Goal: Information Seeking & Learning: Find contact information

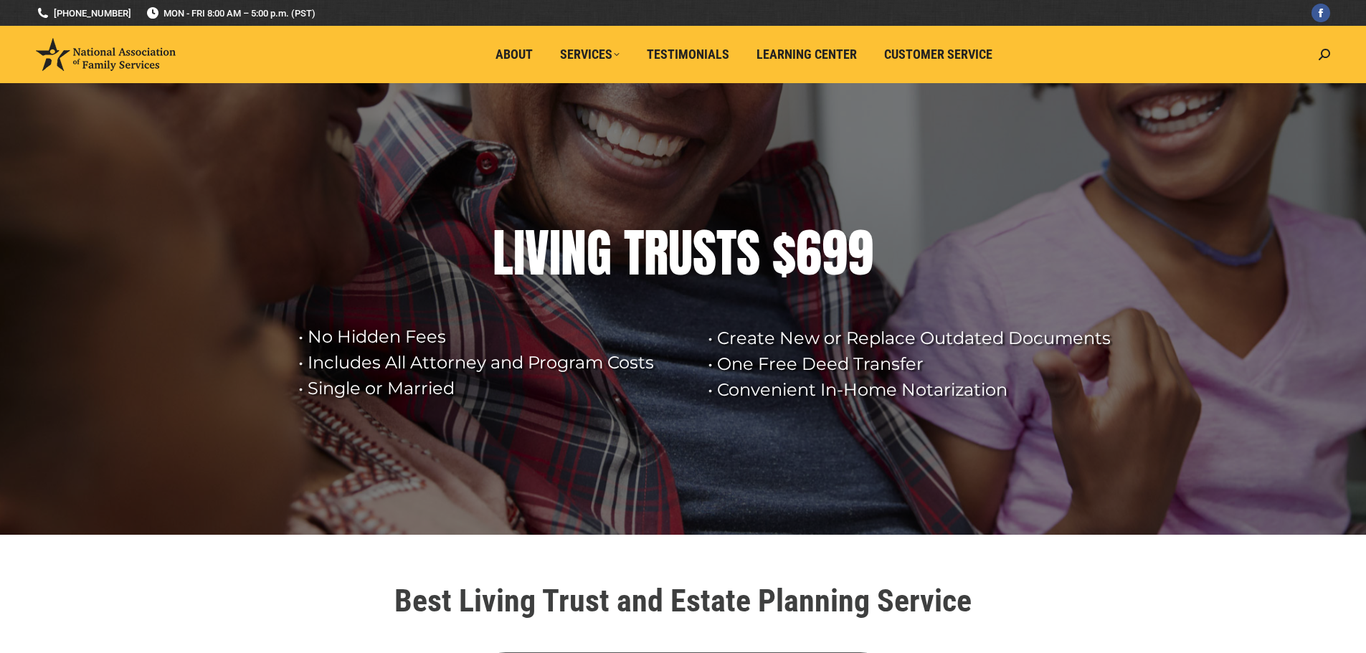
drag, startPoint x: 346, startPoint y: 17, endPoint x: 14, endPoint y: 16, distance: 331.2
click at [14, 16] on div at bounding box center [682, 13] width 2799 height 26
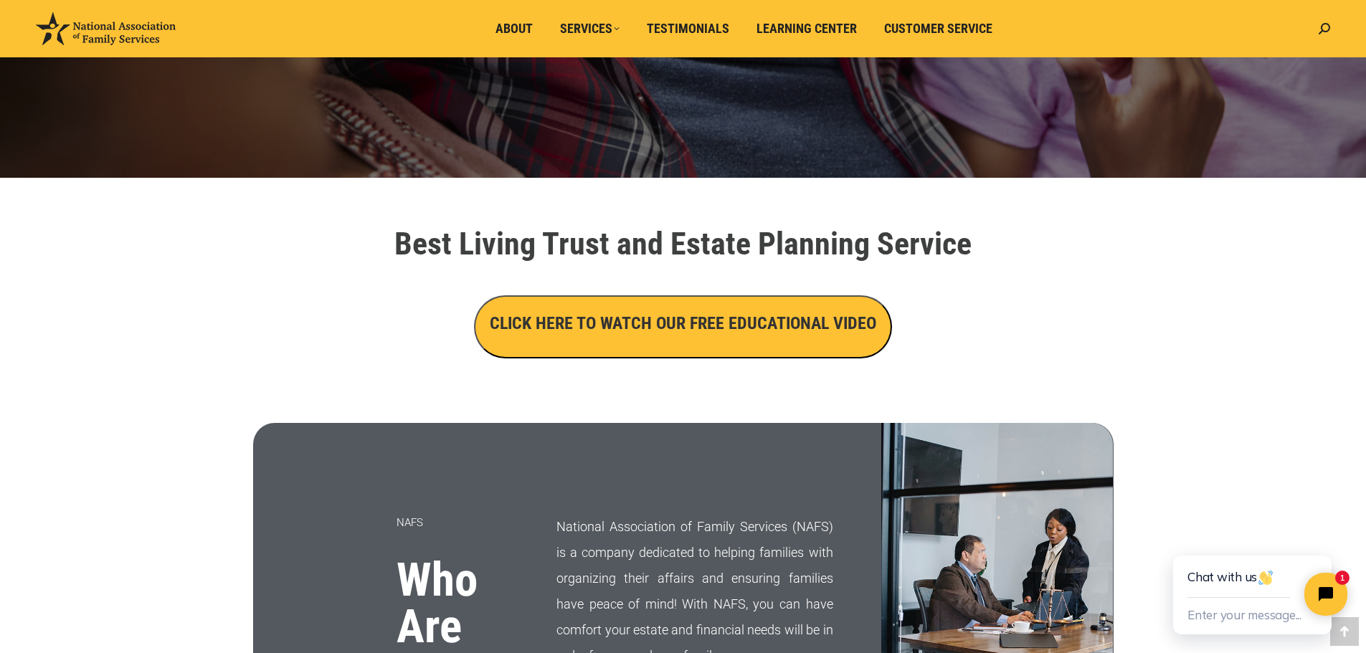
scroll to position [358, 0]
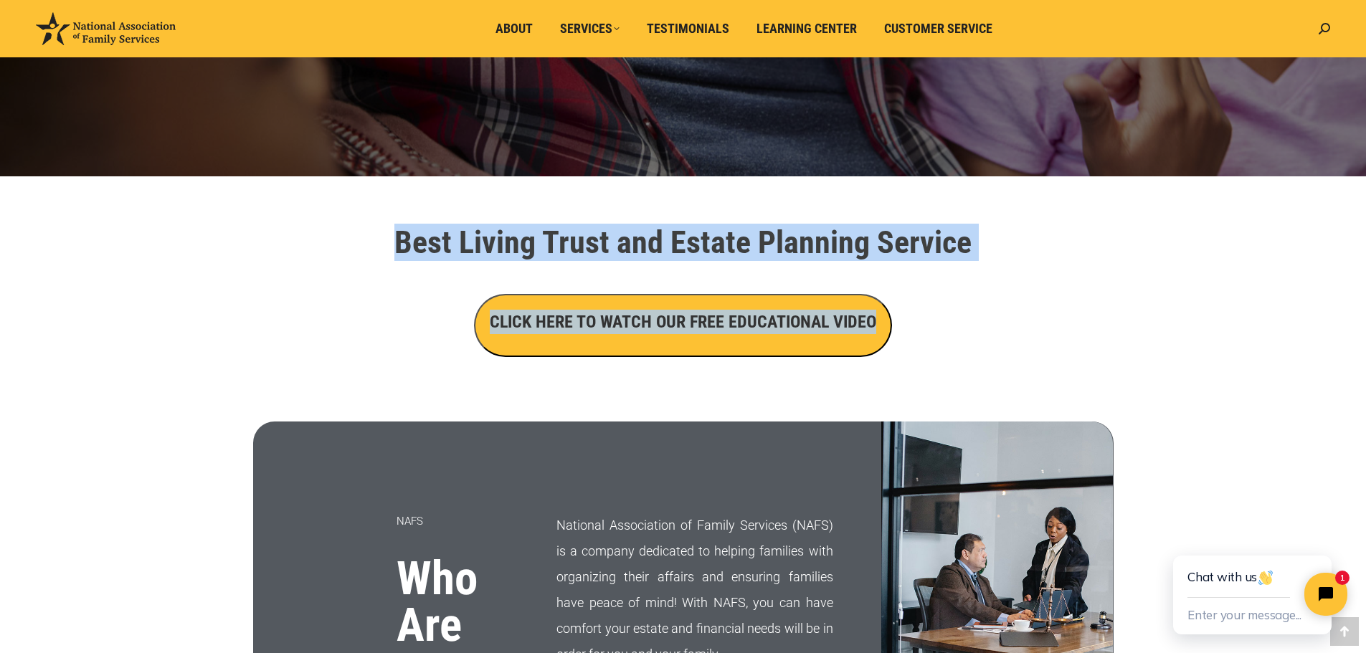
drag, startPoint x: 1009, startPoint y: 329, endPoint x: 275, endPoint y: 204, distance: 744.5
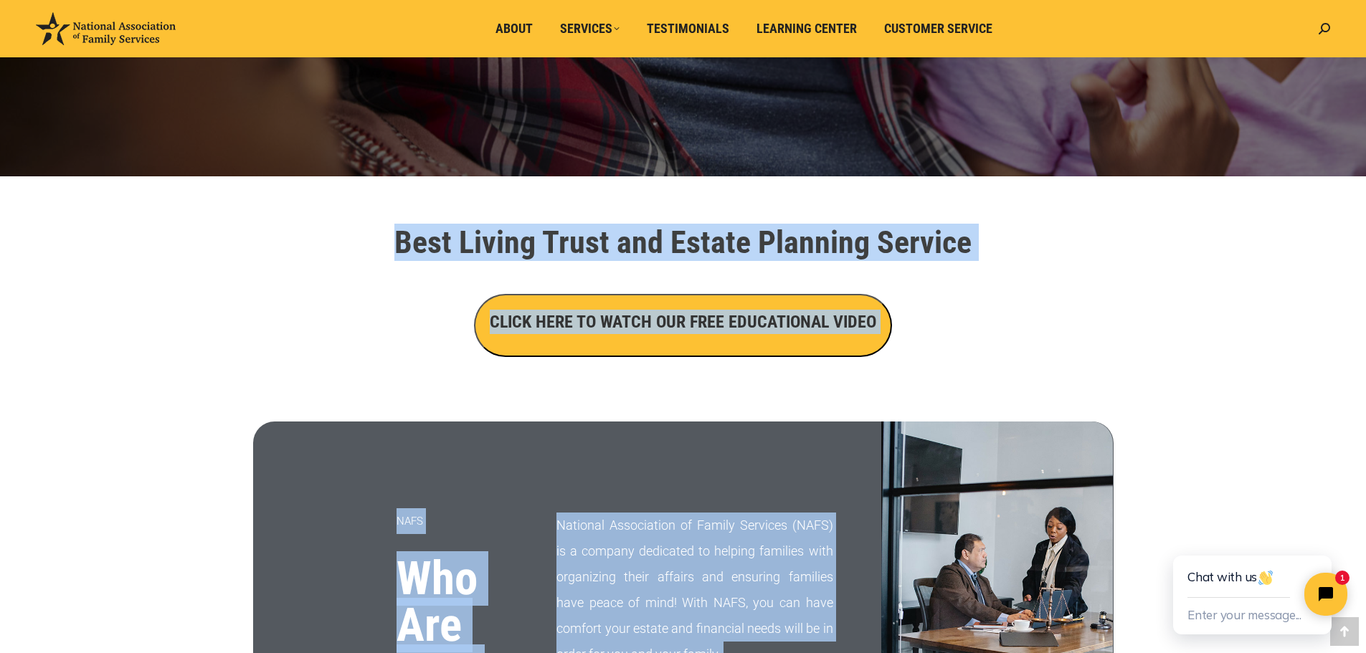
drag, startPoint x: 361, startPoint y: 242, endPoint x: 980, endPoint y: 368, distance: 631.3
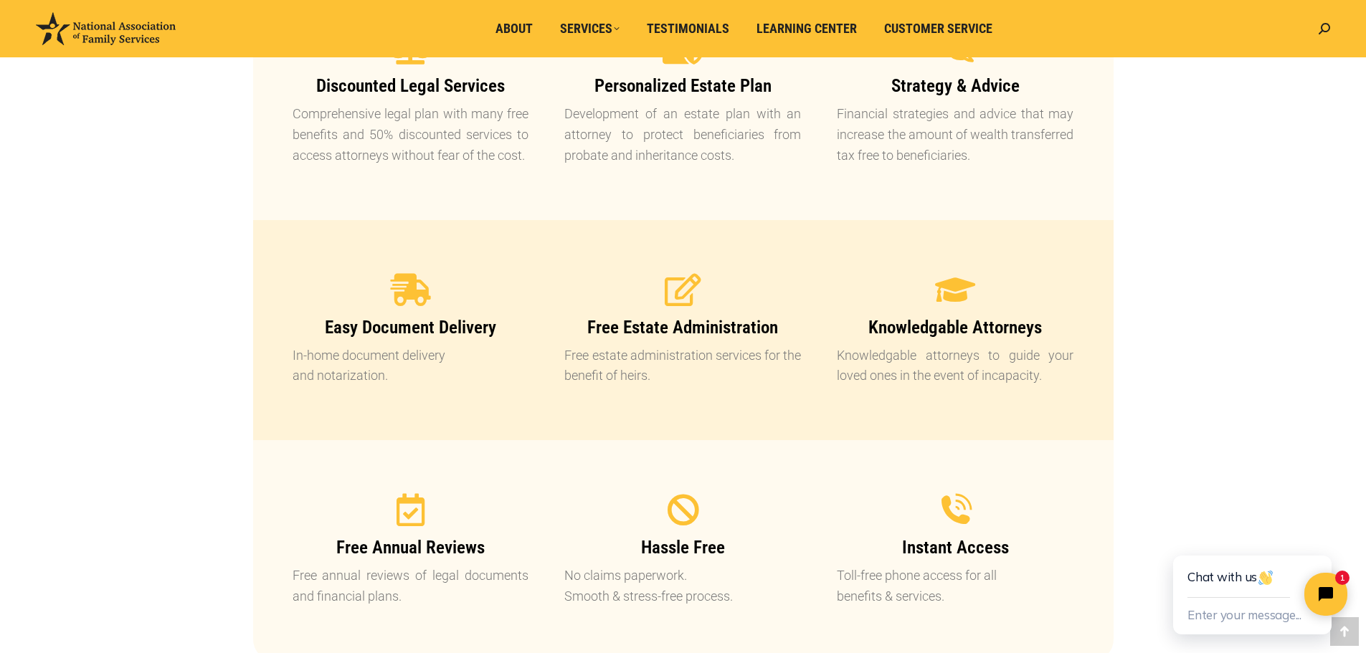
scroll to position [1577, 0]
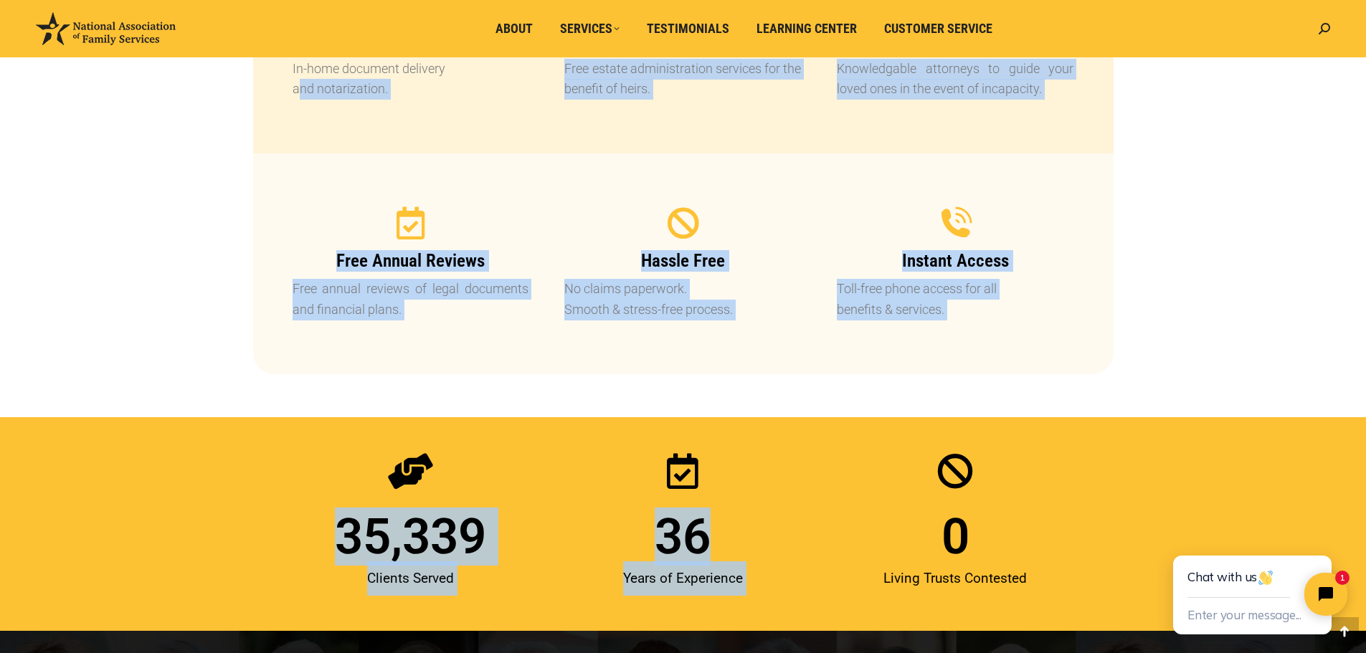
drag, startPoint x: 1179, startPoint y: 381, endPoint x: 208, endPoint y: 148, distance: 998.7
click at [208, 148] on div "Best Living Trust and Estate Planning Service CLICK HERE TO WATCH OUR FREE EDUC…" at bounding box center [683, 314] width 1366 height 2713
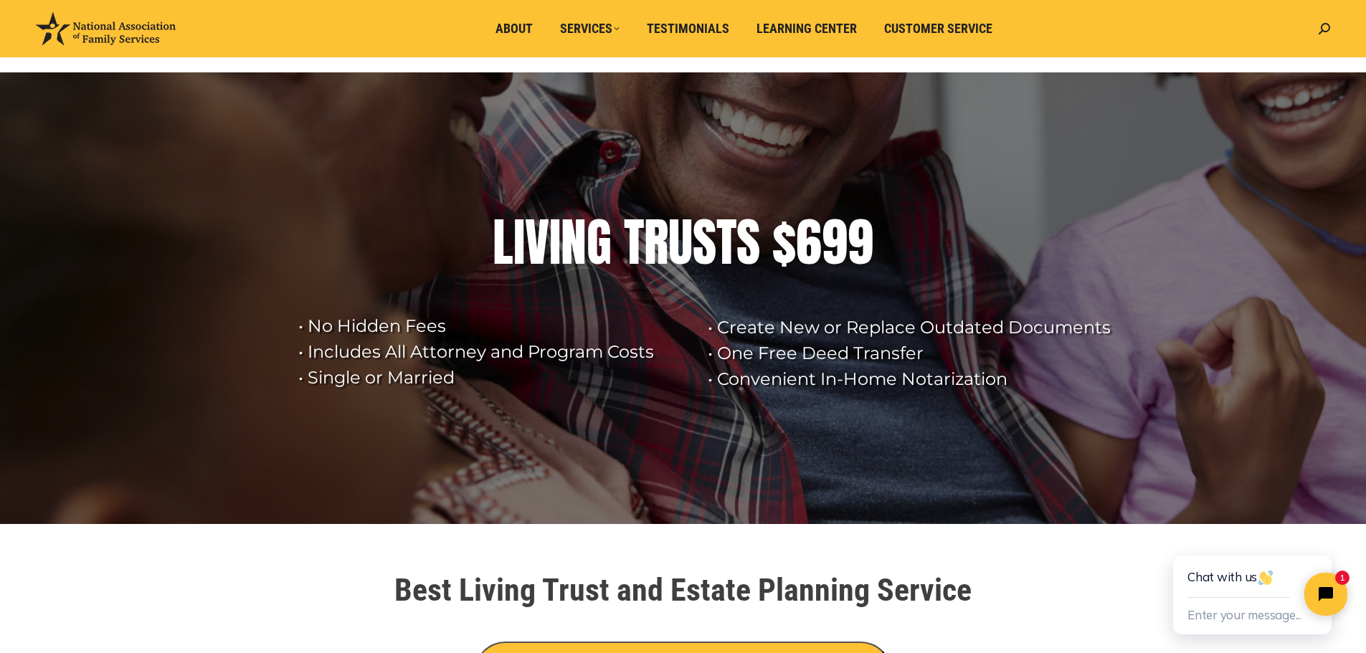
scroll to position [0, 0]
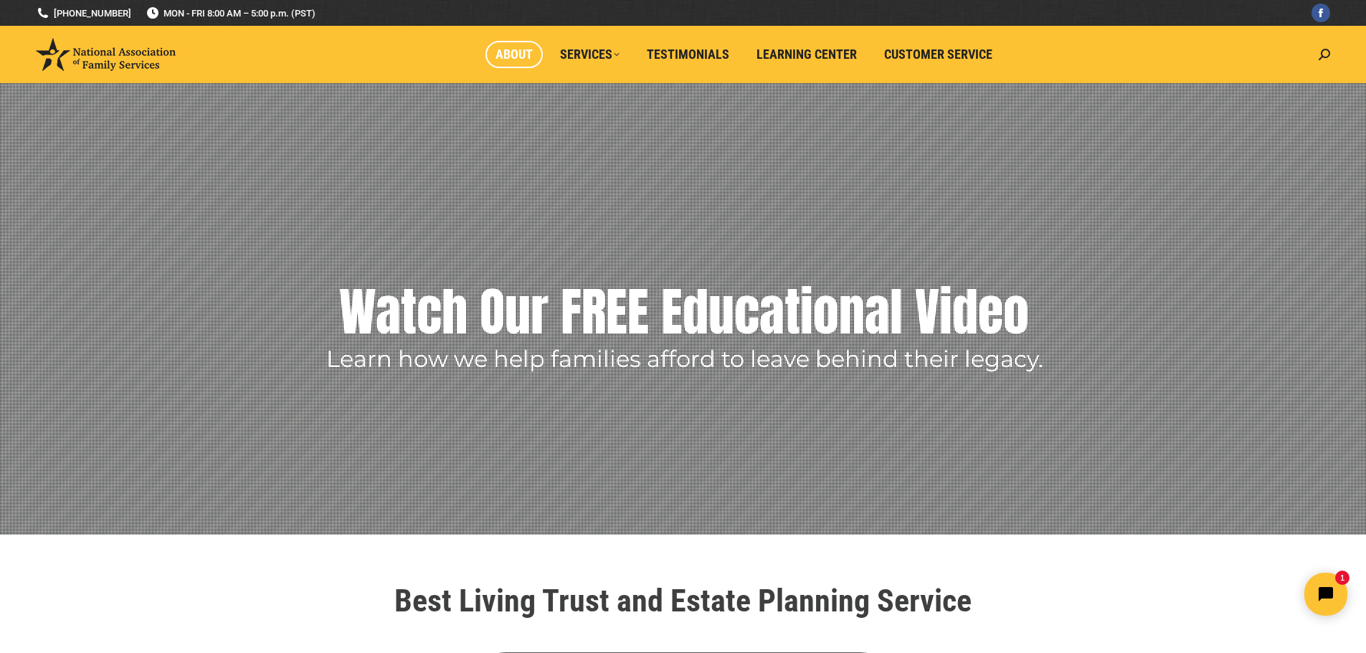
click at [498, 51] on span "About" at bounding box center [513, 55] width 37 height 16
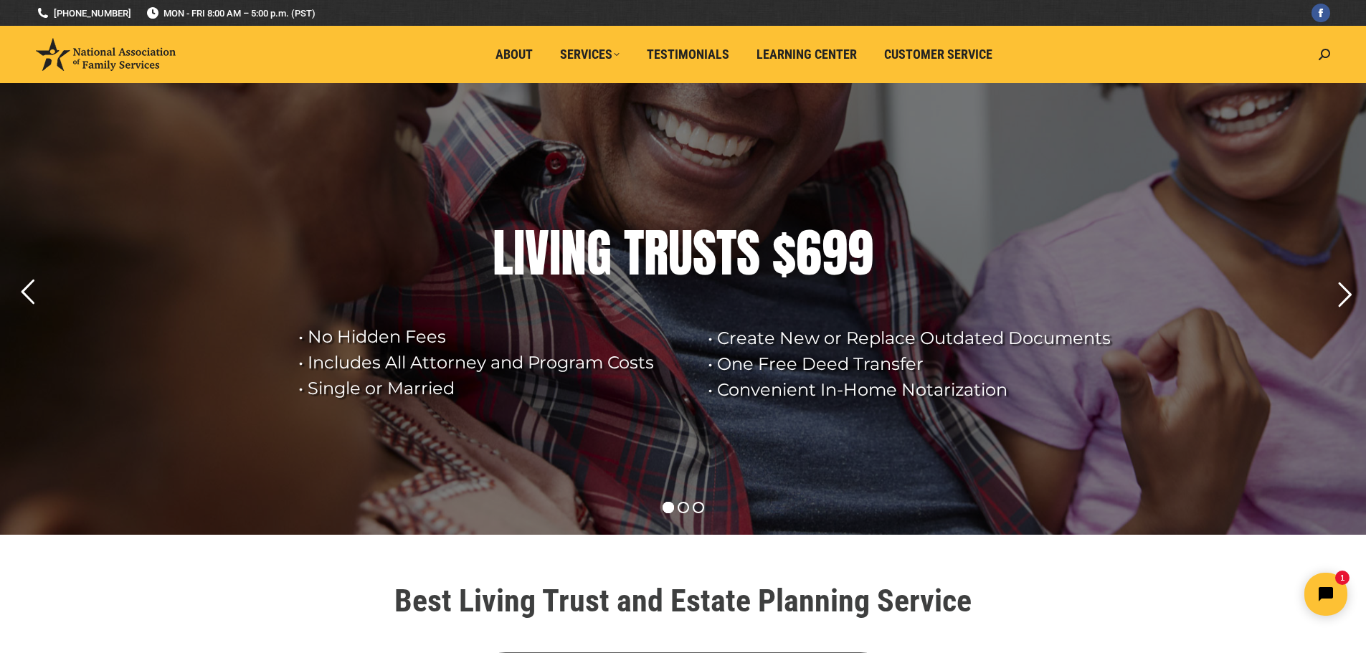
click at [537, 254] on div "V" at bounding box center [537, 252] width 24 height 57
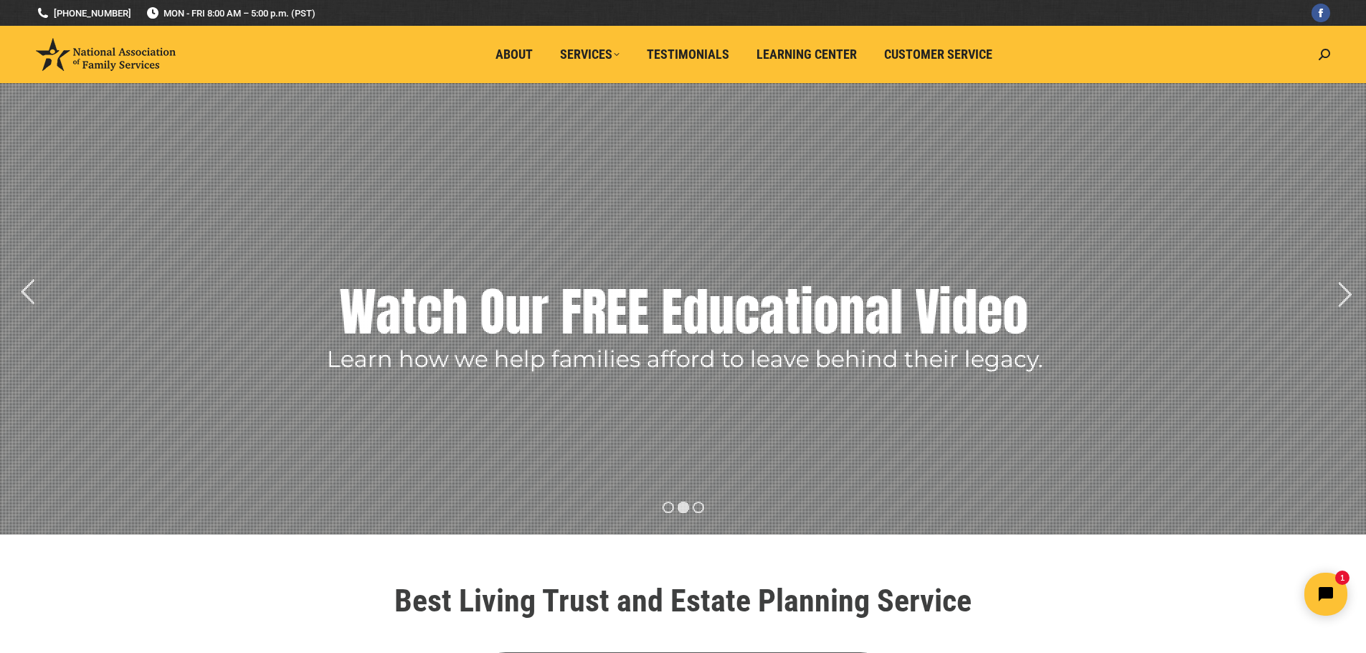
click at [54, 57] on img at bounding box center [106, 54] width 140 height 33
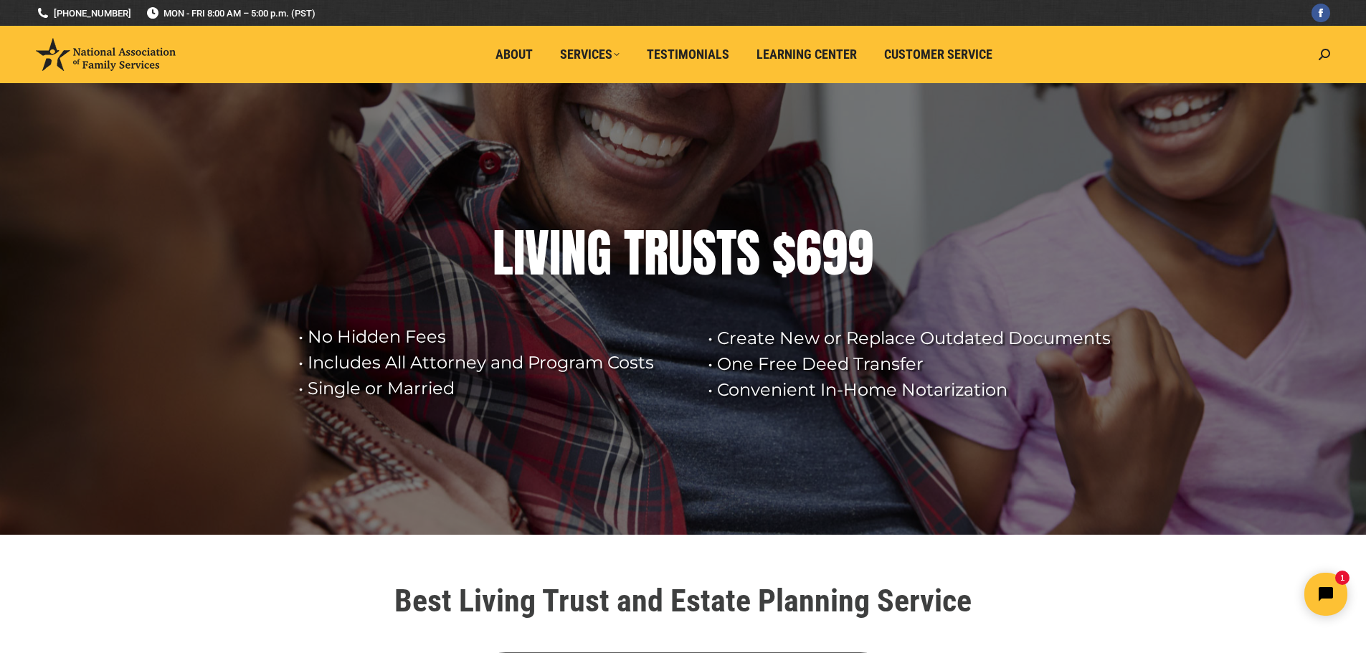
drag, startPoint x: 328, startPoint y: 11, endPoint x: 24, endPoint y: 17, distance: 303.3
click at [27, 17] on div at bounding box center [682, 13] width 2799 height 26
click at [11, 14] on div at bounding box center [682, 13] width 2799 height 26
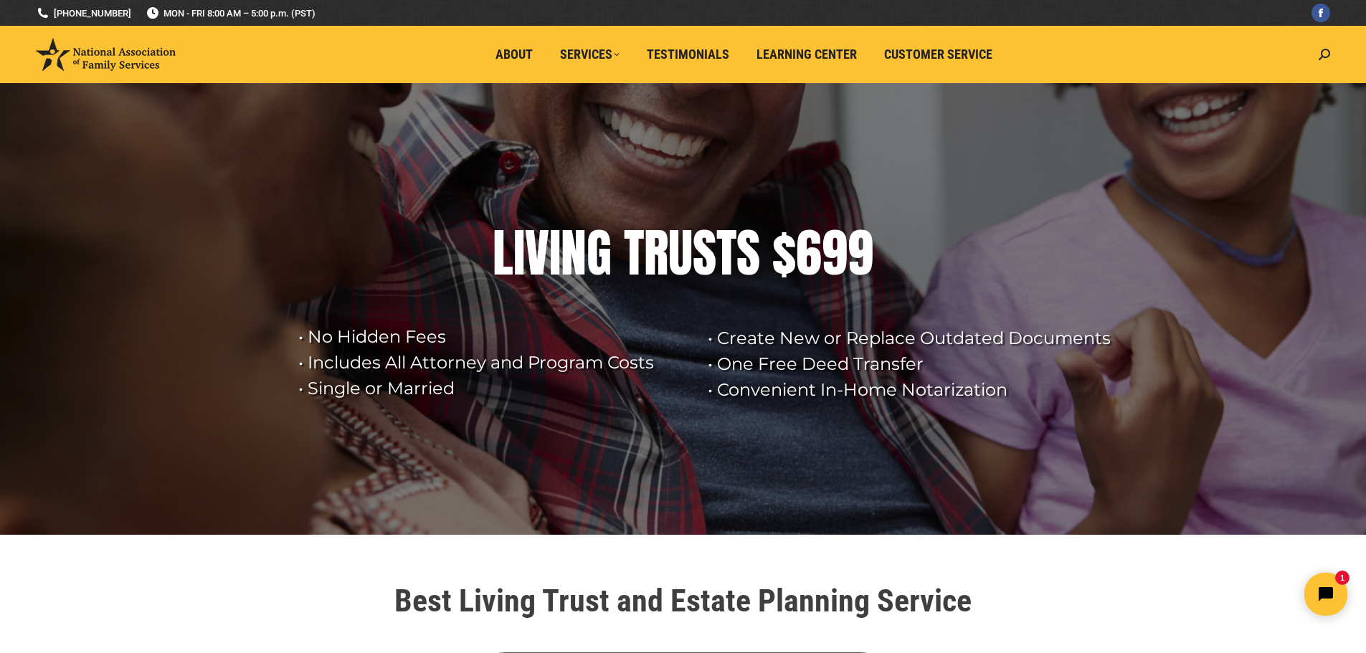
drag, startPoint x: 382, startPoint y: 13, endPoint x: 146, endPoint y: 23, distance: 236.0
click at [146, 23] on div at bounding box center [682, 13] width 2799 height 26
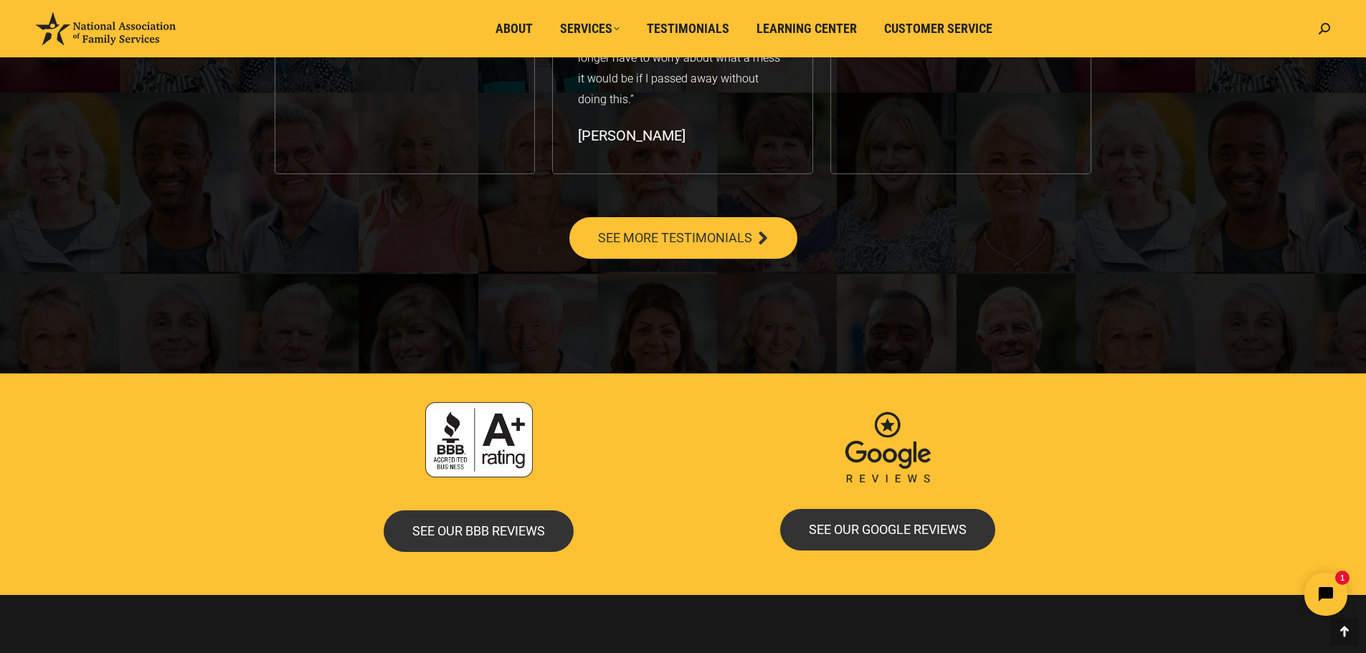
scroll to position [3112, 0]
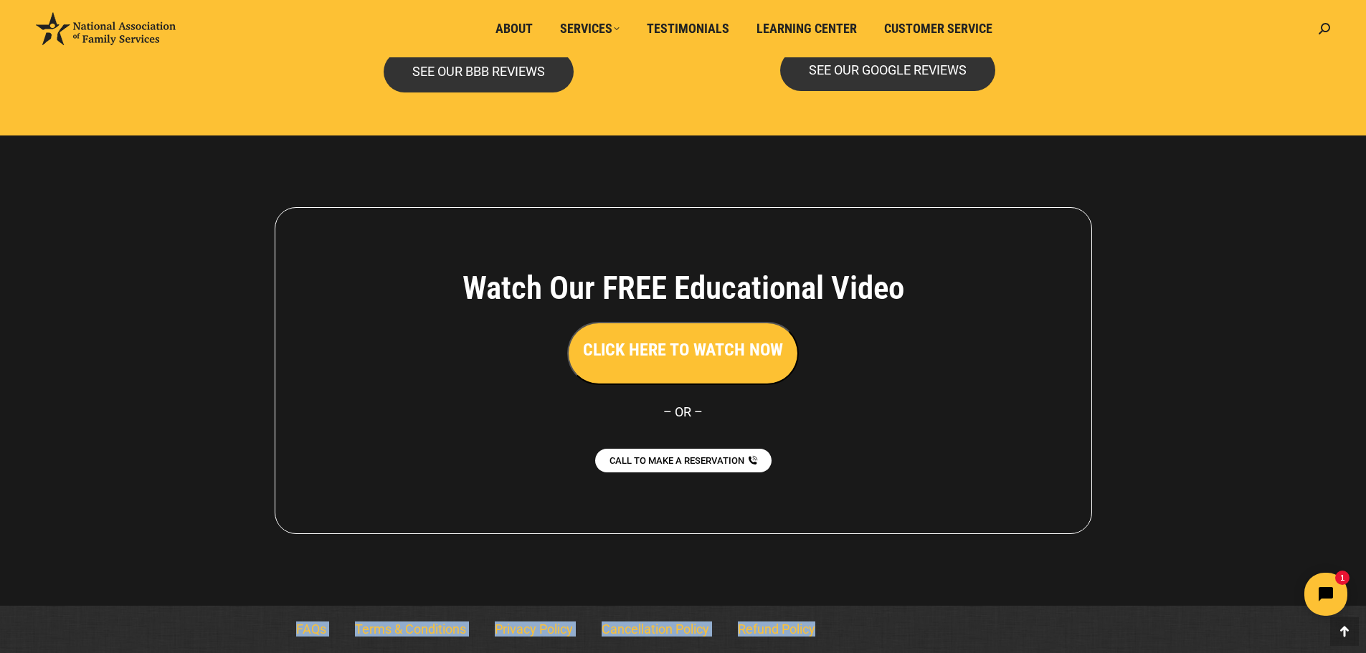
drag, startPoint x: 875, startPoint y: 614, endPoint x: 265, endPoint y: 634, distance: 610.3
click at [265, 634] on section "FAQs Terms & Conditions Privacy Policy Cancellation Policy Refund Policy FAQs T…" at bounding box center [683, 629] width 1366 height 47
click at [247, 628] on section "FAQs Terms & Conditions Privacy Policy Cancellation Policy Refund Policy FAQs T…" at bounding box center [683, 629] width 1366 height 47
drag, startPoint x: 190, startPoint y: 628, endPoint x: 892, endPoint y: 616, distance: 702.6
click at [892, 616] on section "FAQs Terms & Conditions Privacy Policy Cancellation Policy Refund Policy FAQs T…" at bounding box center [683, 629] width 1366 height 47
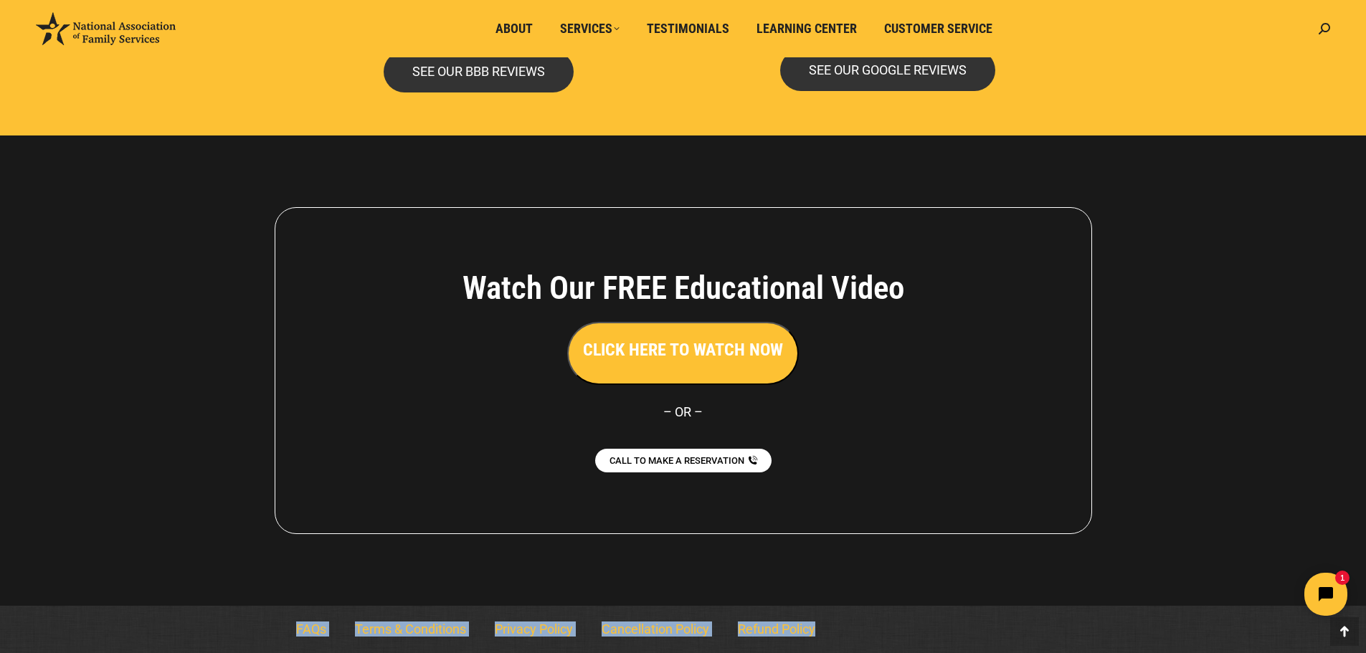
click at [892, 616] on nav "FAQs Terms & Conditions Privacy Policy Cancellation Policy Refund Policy" at bounding box center [683, 629] width 803 height 33
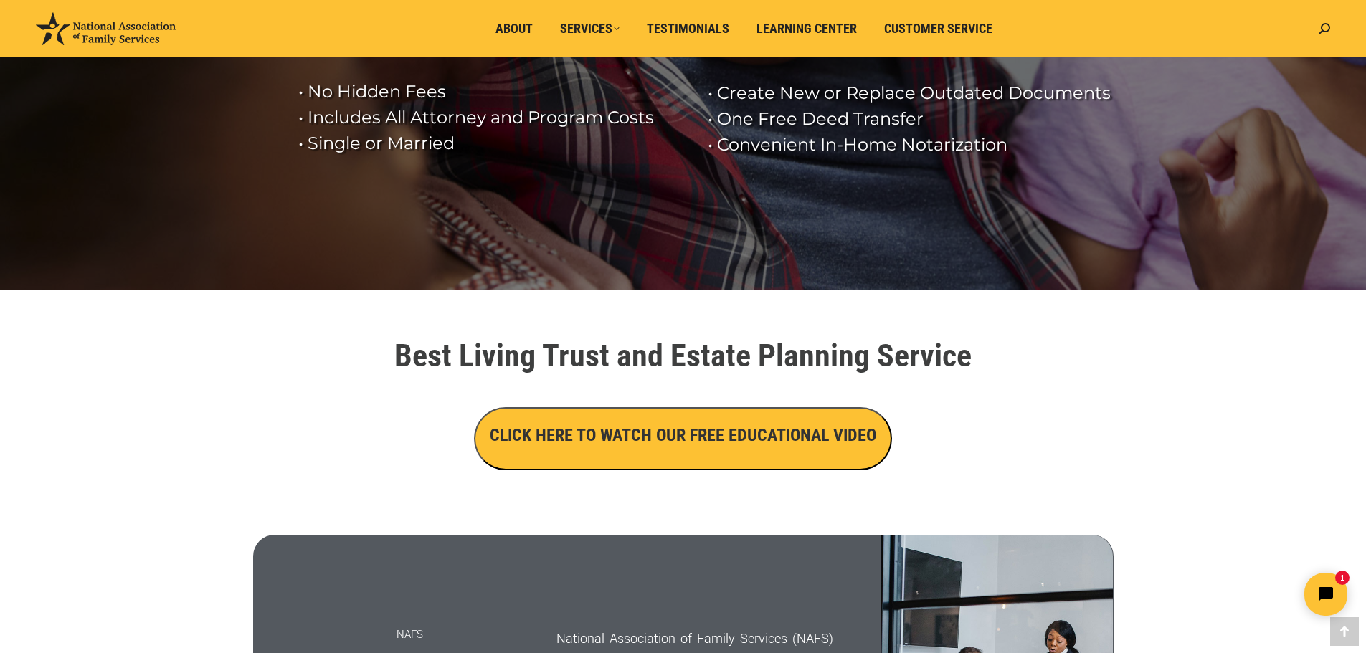
scroll to position [0, 0]
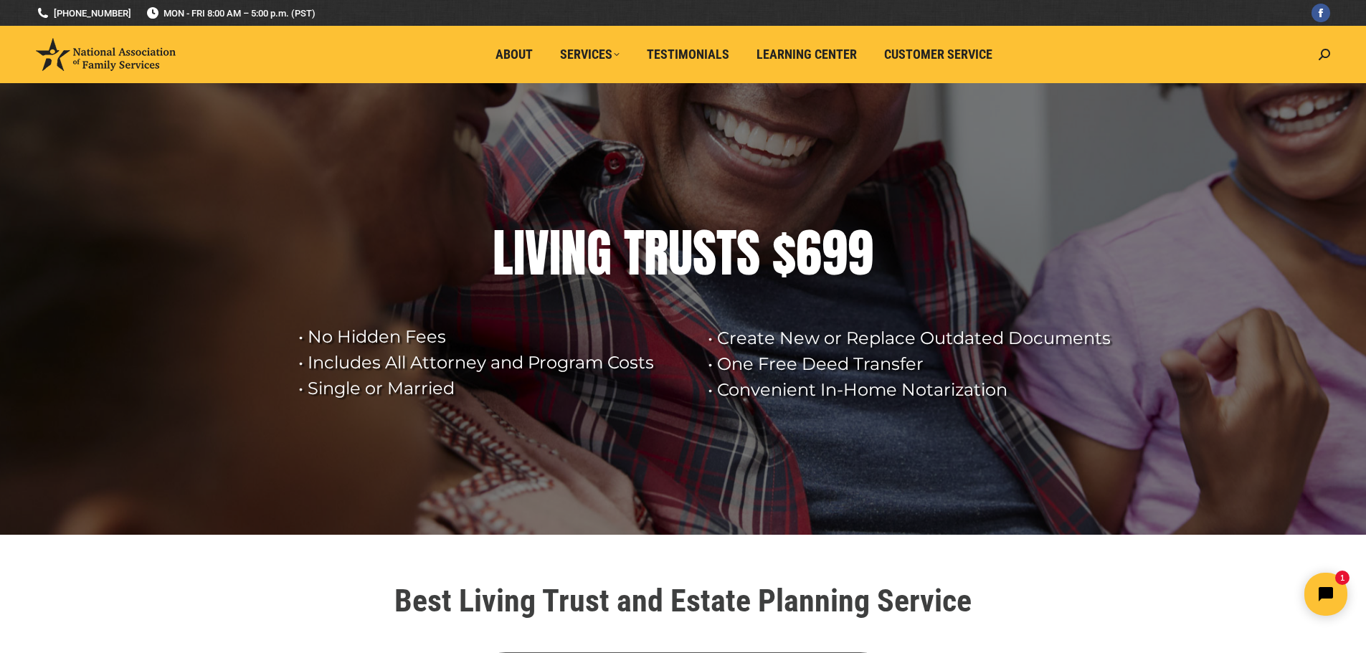
drag, startPoint x: 10, startPoint y: 11, endPoint x: 353, endPoint y: 25, distance: 342.9
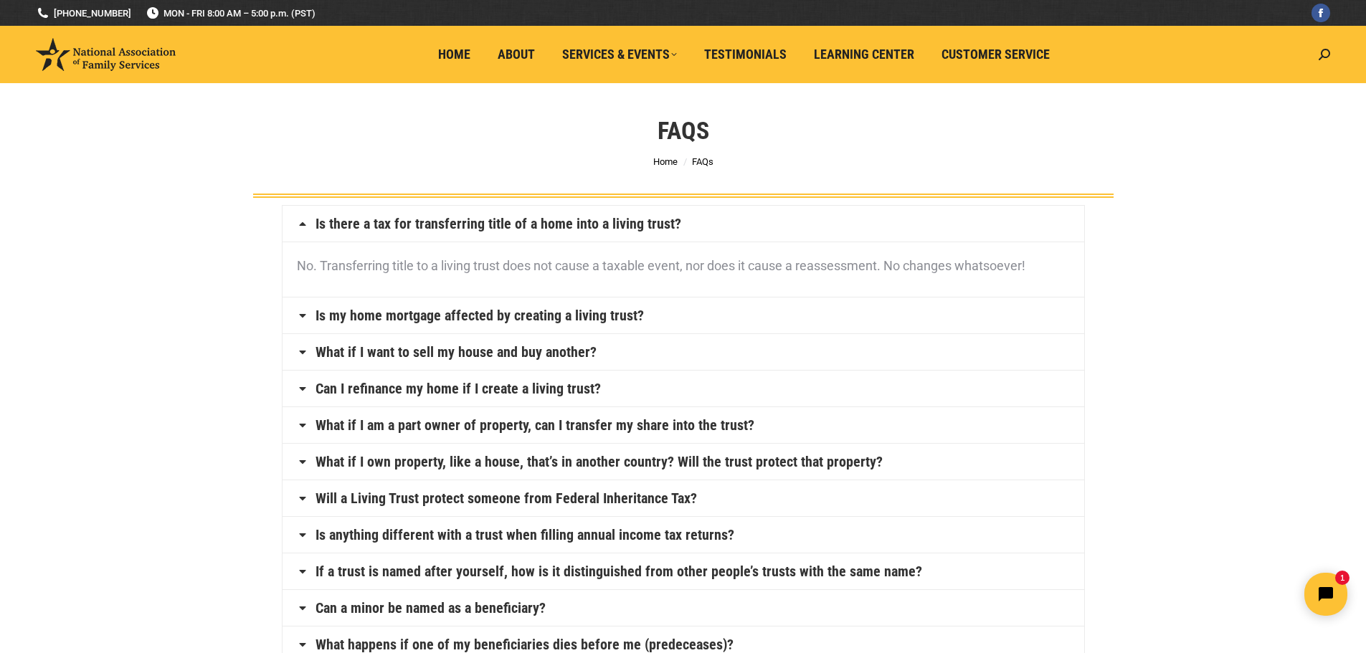
click at [298, 221] on icon at bounding box center [302, 223] width 11 height 11
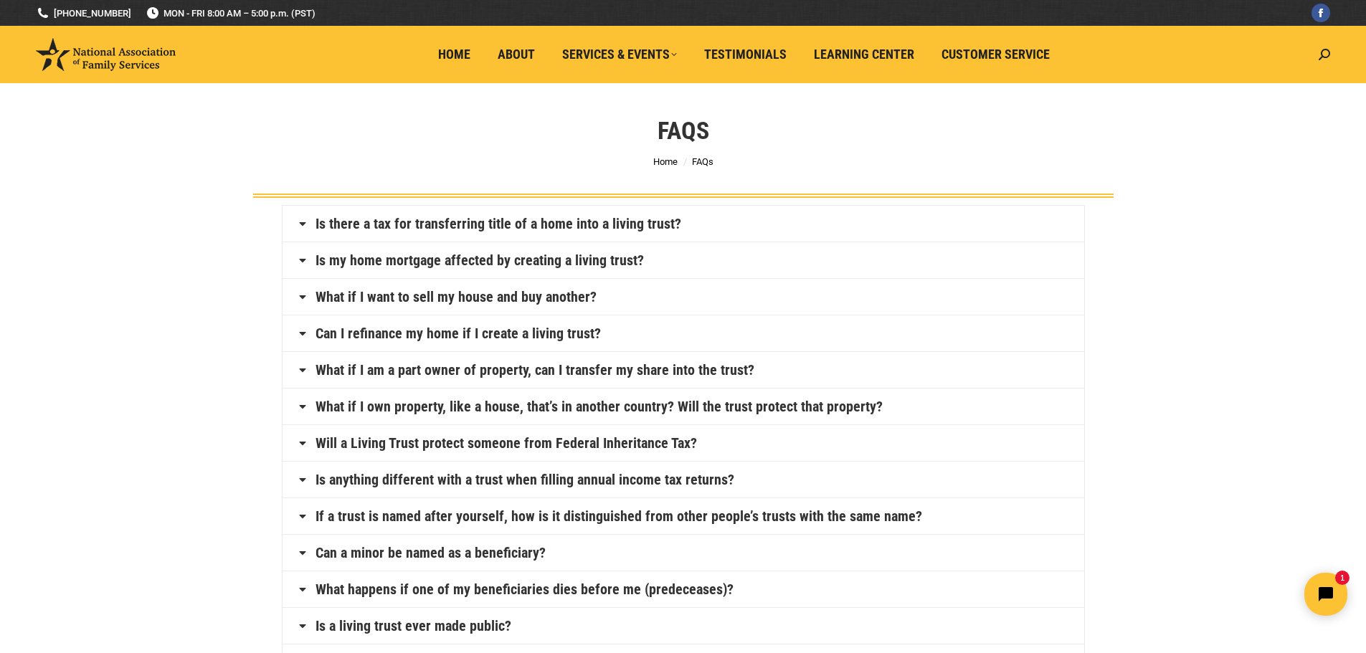
drag, startPoint x: 226, startPoint y: 195, endPoint x: 986, endPoint y: 190, distance: 759.8
drag, startPoint x: 617, startPoint y: 116, endPoint x: 801, endPoint y: 168, distance: 190.6
click at [801, 168] on div "FAQs You are here: Home FAQs" at bounding box center [683, 140] width 932 height 115
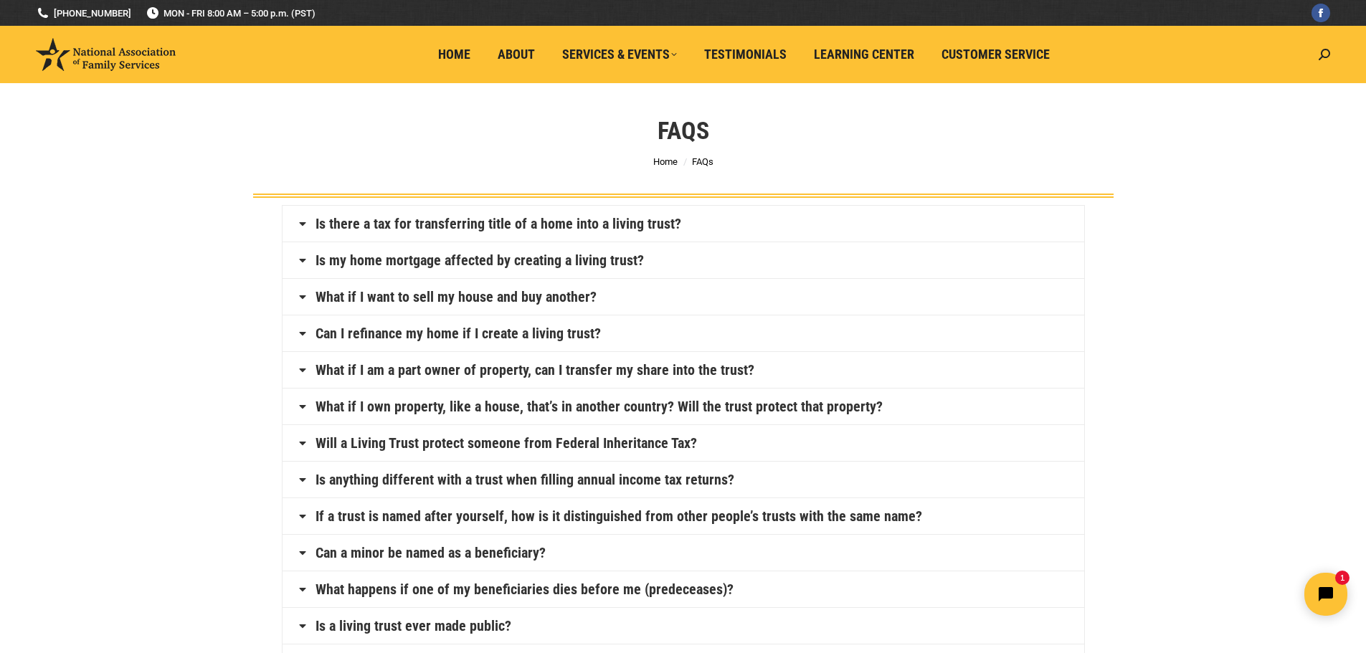
click at [792, 168] on div "FAQs You are here: Home FAQs" at bounding box center [683, 140] width 932 height 115
drag, startPoint x: 762, startPoint y: 167, endPoint x: 513, endPoint y: 99, distance: 258.6
click at [513, 99] on div "FAQs You are here: Home FAQs" at bounding box center [683, 140] width 932 height 115
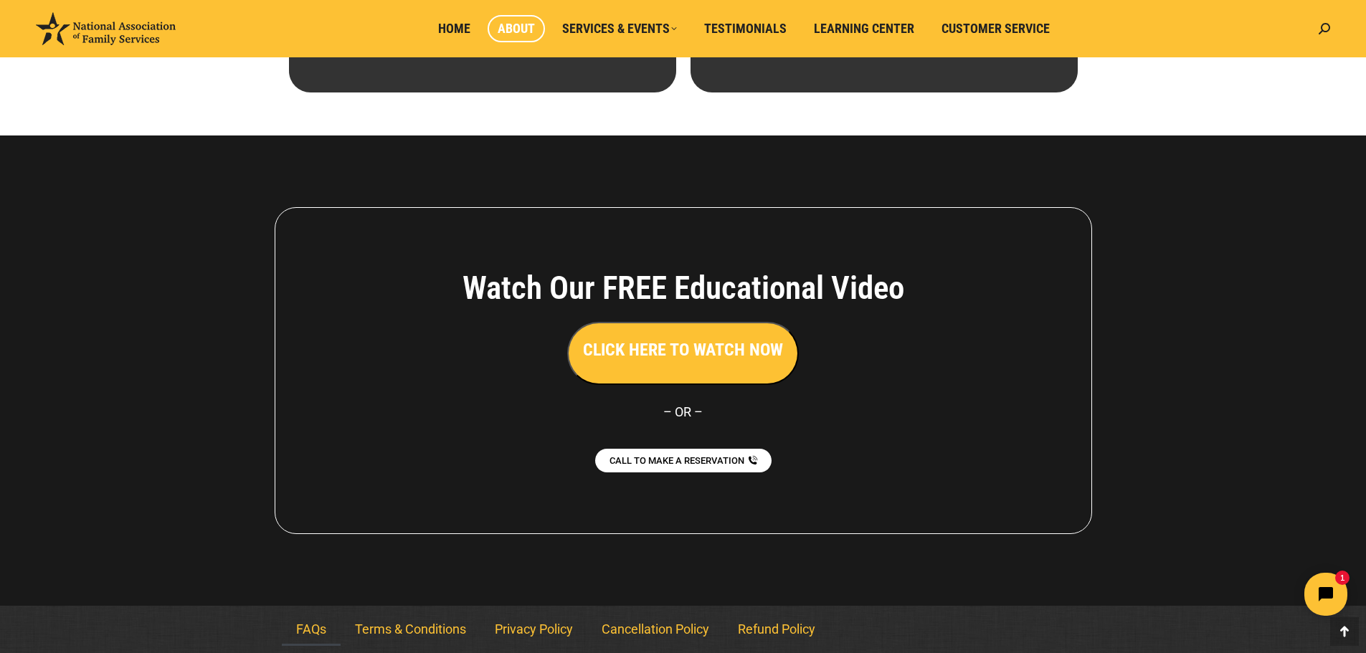
click at [307, 628] on link "FAQs" at bounding box center [311, 629] width 59 height 33
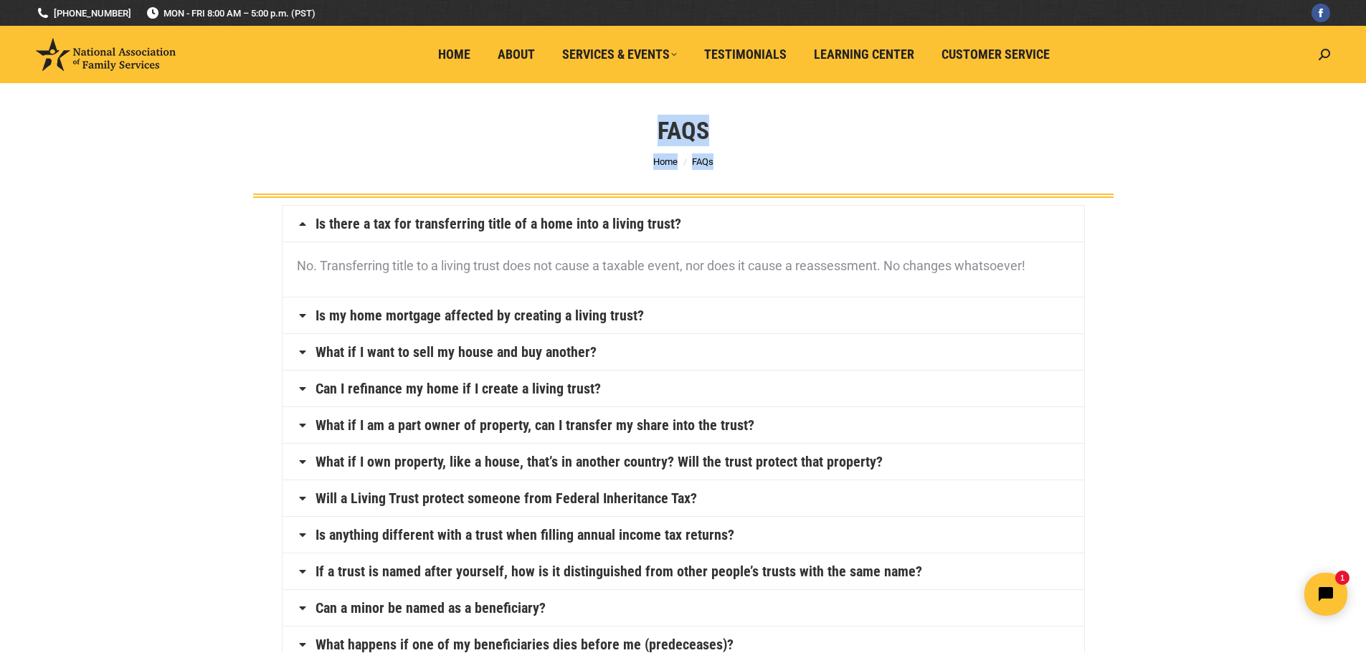
drag, startPoint x: 601, startPoint y: 109, endPoint x: 836, endPoint y: 157, distance: 239.3
click at [836, 157] on div "FAQs You are here: Home FAQs" at bounding box center [683, 140] width 932 height 115
click at [300, 160] on div "FAQs You are here: Home FAQs" at bounding box center [683, 140] width 932 height 115
drag, startPoint x: 151, startPoint y: 13, endPoint x: 318, endPoint y: 16, distance: 167.0
click at [318, 16] on div "(800) 585-3550 MON - FRI 8:00 AM – 5:00 p.m. (PST) (800) 585-3550 Facebook page…" at bounding box center [683, 13] width 1366 height 26
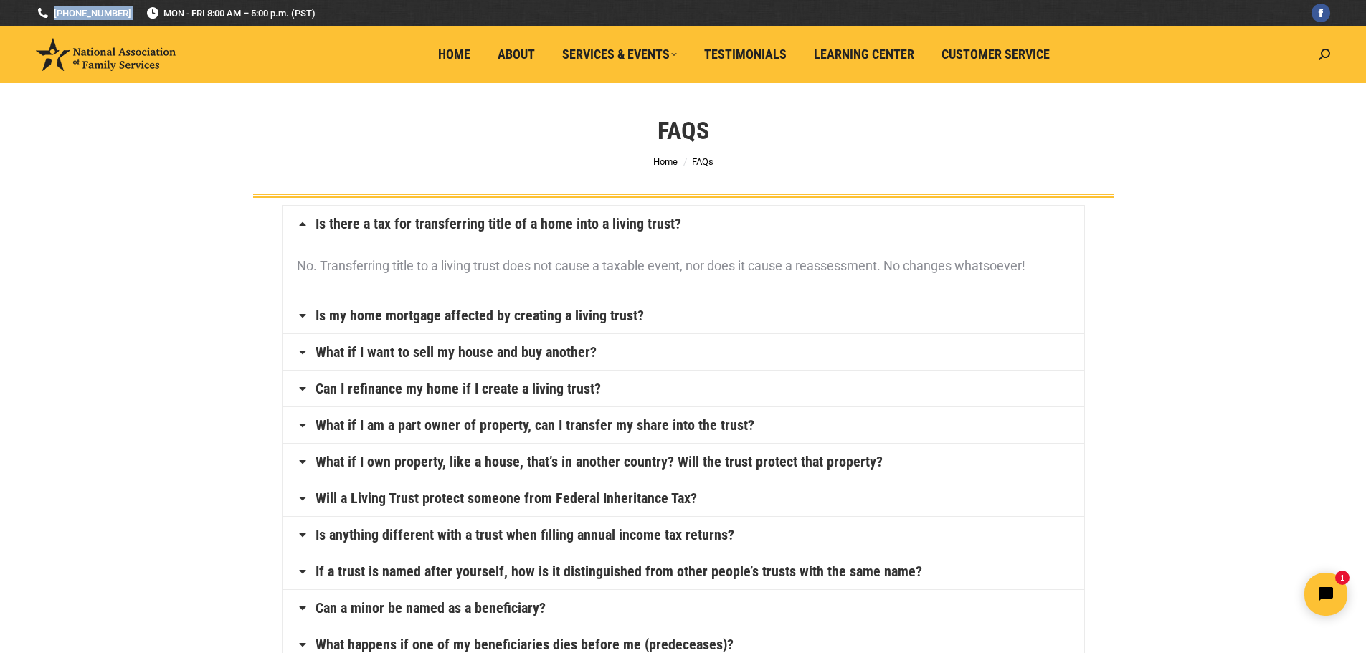
click at [314, 14] on div at bounding box center [682, 13] width 2799 height 26
click at [976, 53] on span "Customer Service" at bounding box center [995, 55] width 108 height 16
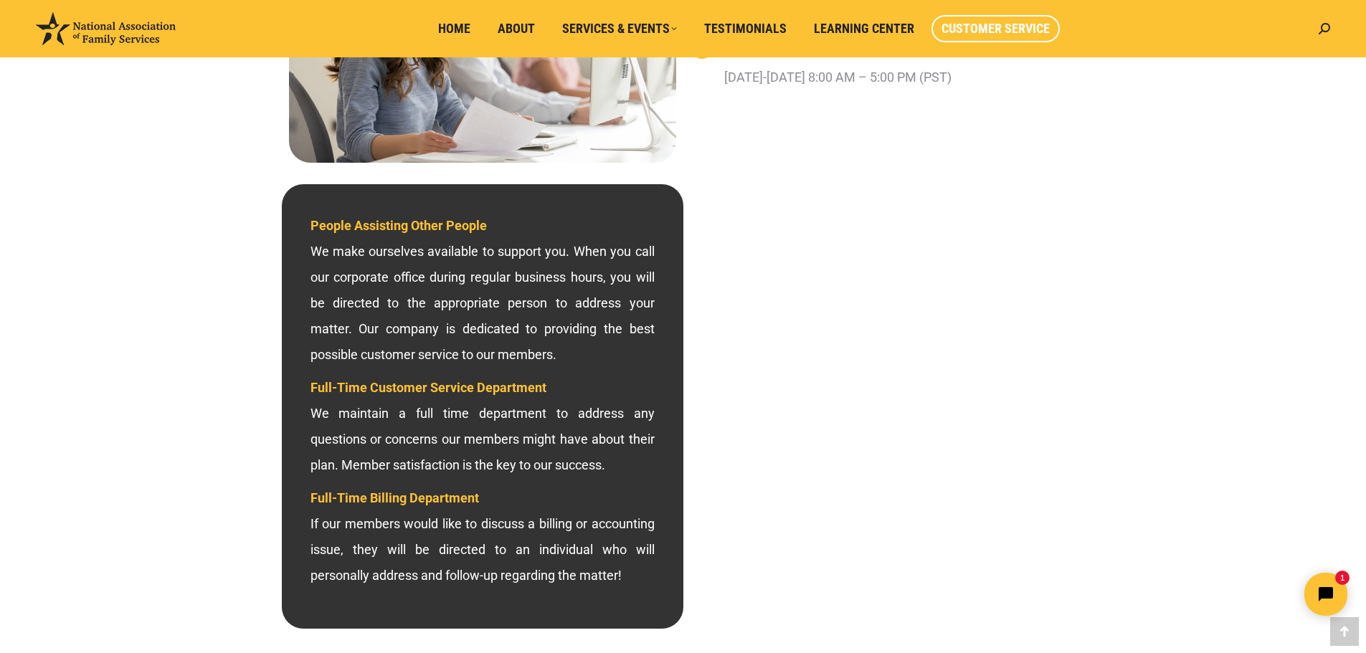
scroll to position [282, 0]
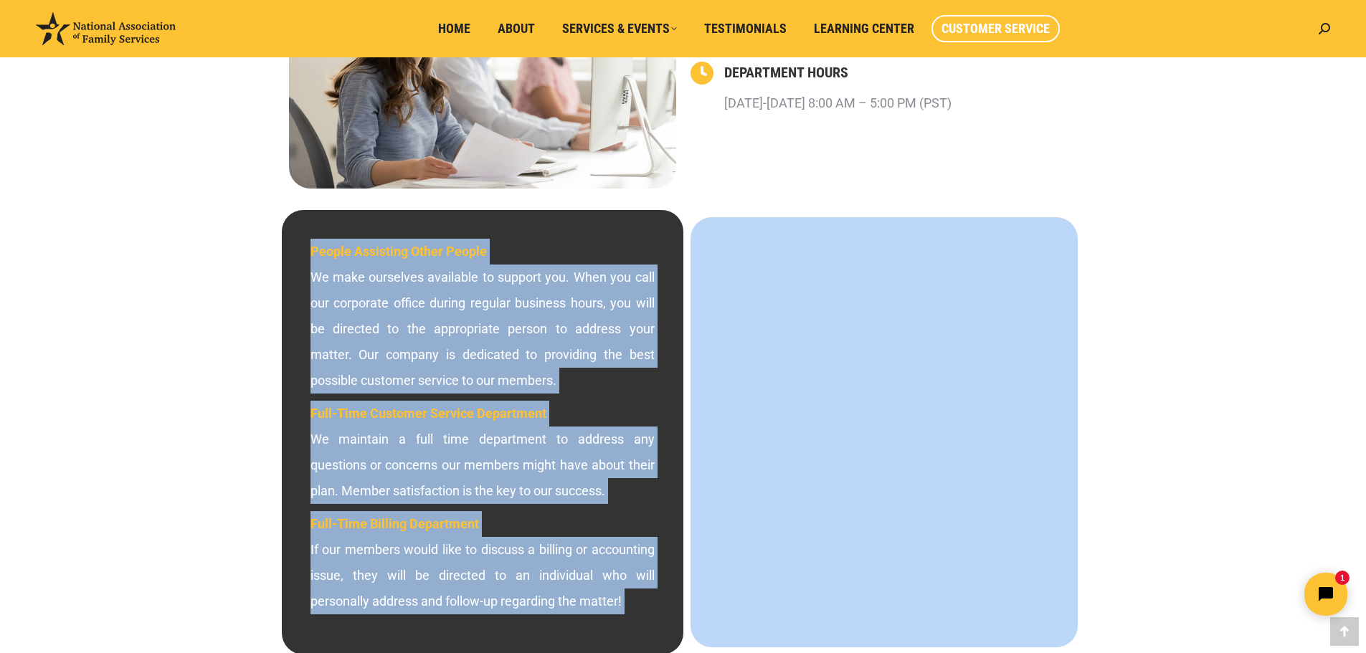
drag, startPoint x: 1201, startPoint y: 158, endPoint x: 1204, endPoint y: 316, distance: 158.4
click at [1204, 316] on div "800-585-3550 – CALL NOW FREQUENTLY ASKED QUESTIONS DEPARTMENT HOURS Monday-Frid…" at bounding box center [683, 491] width 1366 height 1150
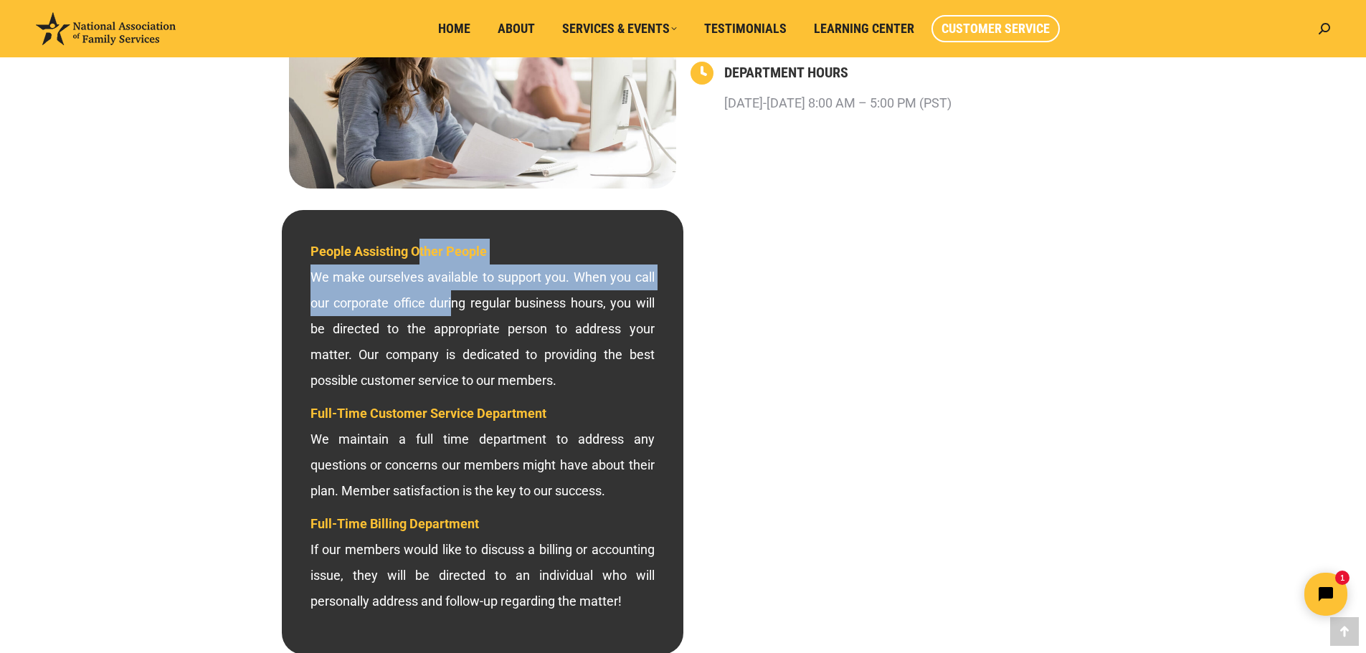
drag, startPoint x: 418, startPoint y: 232, endPoint x: 454, endPoint y: 315, distance: 90.8
click at [454, 315] on div "People Assisting Other People We make ourselves available to support you. When …" at bounding box center [482, 432] width 401 height 444
click at [454, 315] on p "People Assisting Other People We make ourselves available to support you. When …" at bounding box center [482, 316] width 344 height 155
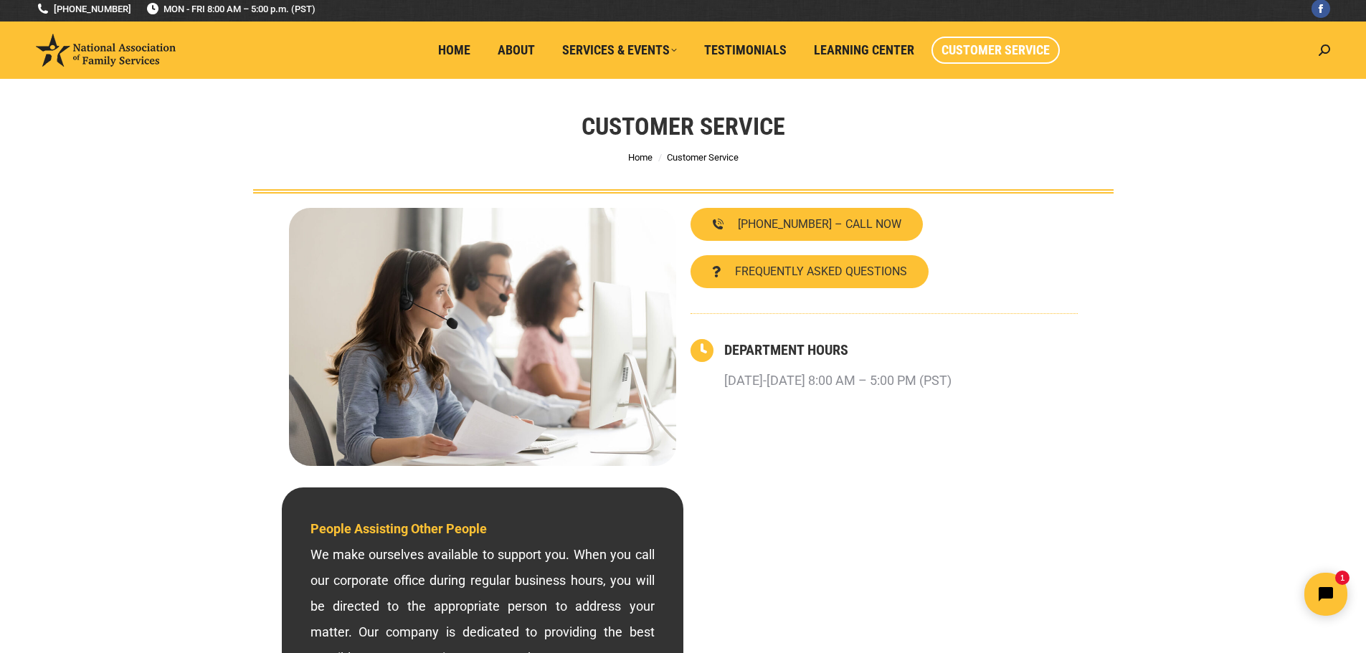
scroll to position [0, 0]
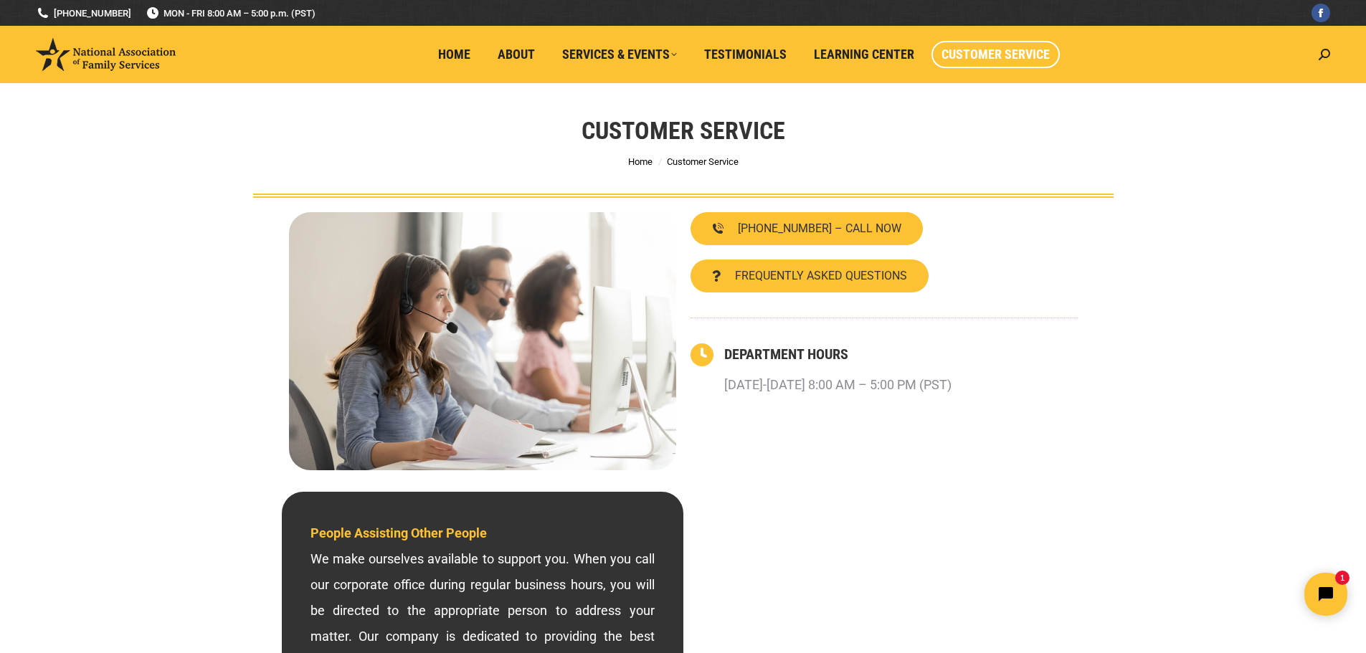
click at [1080, 295] on div "800-585-3550 – CALL NOW FREQUENTLY ASKED QUESTIONS DEPARTMENT HOURS Monday-Frid…" at bounding box center [883, 341] width 401 height 272
click at [1032, 265] on div "FREQUENTLY ASKED QUESTIONS" at bounding box center [883, 275] width 387 height 33
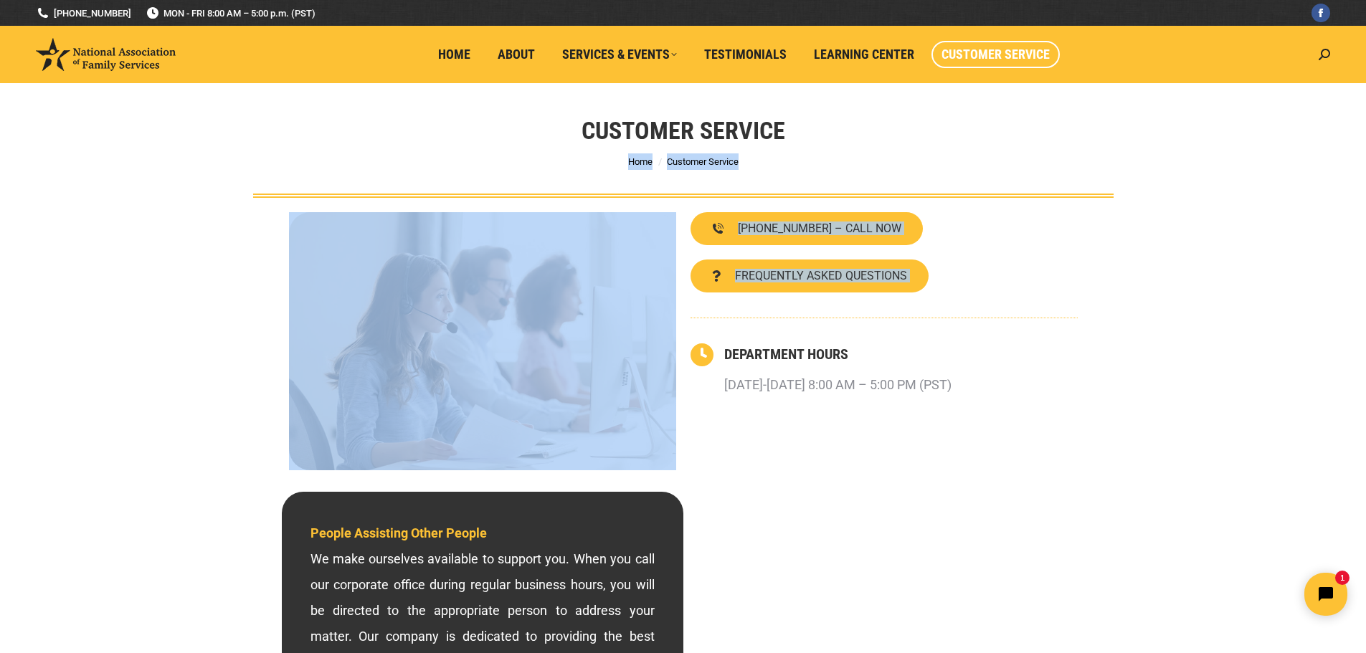
drag, startPoint x: 953, startPoint y: 189, endPoint x: 971, endPoint y: 302, distance: 114.0
click at [971, 302] on div "800-585-3550 – CALL NOW FREQUENTLY ASKED QUESTIONS DEPARTMENT HOURS Monday-Frid…" at bounding box center [883, 341] width 401 height 272
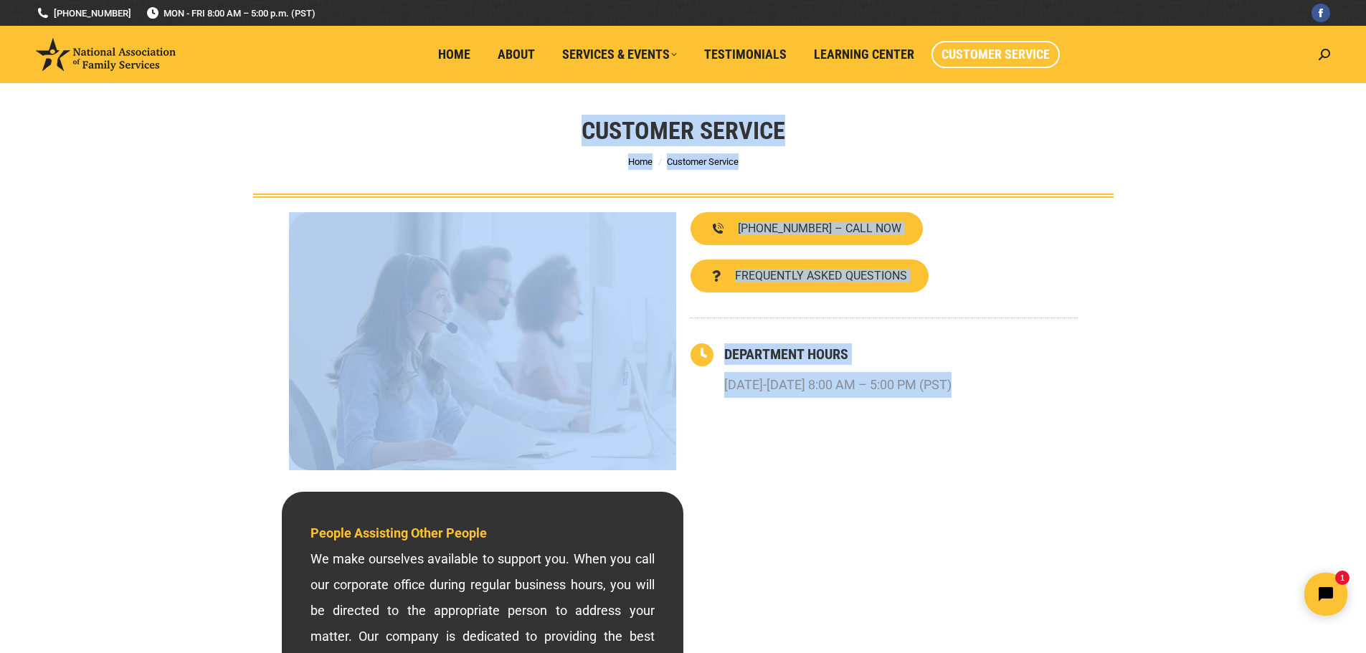
drag, startPoint x: 1014, startPoint y: 401, endPoint x: 424, endPoint y: 108, distance: 659.1
click at [424, 108] on div "Customer Service You are here: Home Customer Service" at bounding box center [683, 140] width 932 height 115
drag, startPoint x: 501, startPoint y: 109, endPoint x: 1013, endPoint y: 420, distance: 598.9
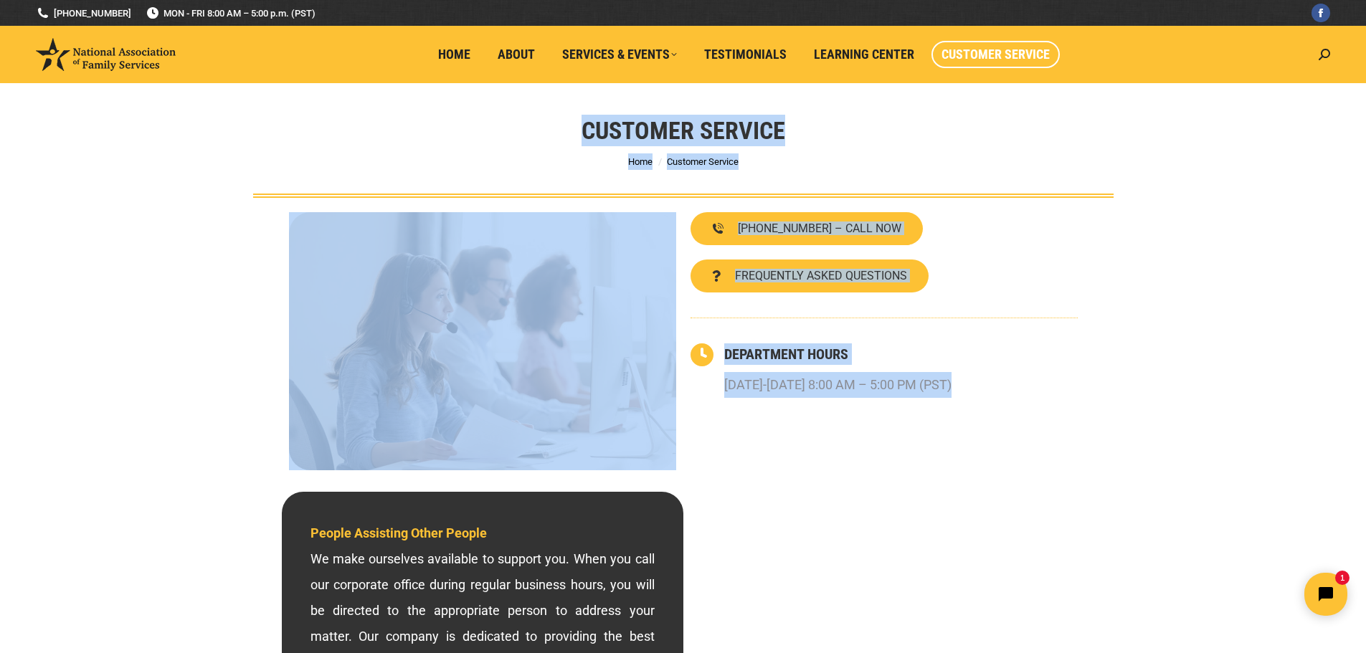
click at [1013, 420] on div "800-585-3550 – CALL NOW FREQUENTLY ASKED QUESTIONS DEPARTMENT HOURS Monday-Frid…" at bounding box center [883, 341] width 401 height 272
drag, startPoint x: 1064, startPoint y: 399, endPoint x: 543, endPoint y: 143, distance: 581.5
click at [558, 142] on div "Customer Service You are here: Home Customer Service" at bounding box center [683, 140] width 932 height 115
drag, startPoint x: 581, startPoint y: 123, endPoint x: 1114, endPoint y: 391, distance: 596.6
